Goal: Find specific page/section: Find specific page/section

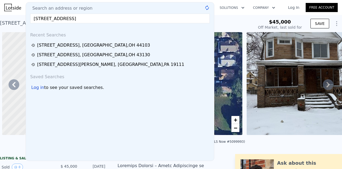
scroll to position [0, 124]
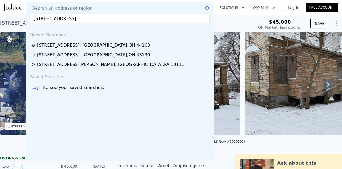
type input "[STREET_ADDRESS]"
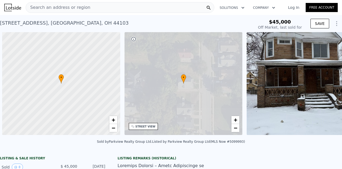
scroll to position [0, 2]
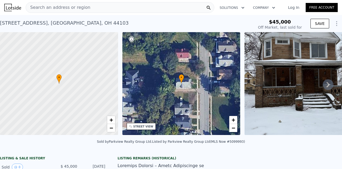
click at [68, 7] on span "Search an address or region" at bounding box center [58, 7] width 64 height 6
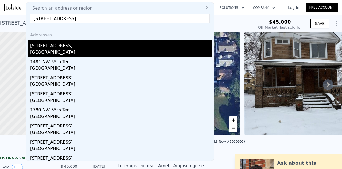
type input "[STREET_ADDRESS]"
click at [51, 46] on div "[STREET_ADDRESS]" at bounding box center [121, 44] width 182 height 9
